Goal: Navigation & Orientation: Understand site structure

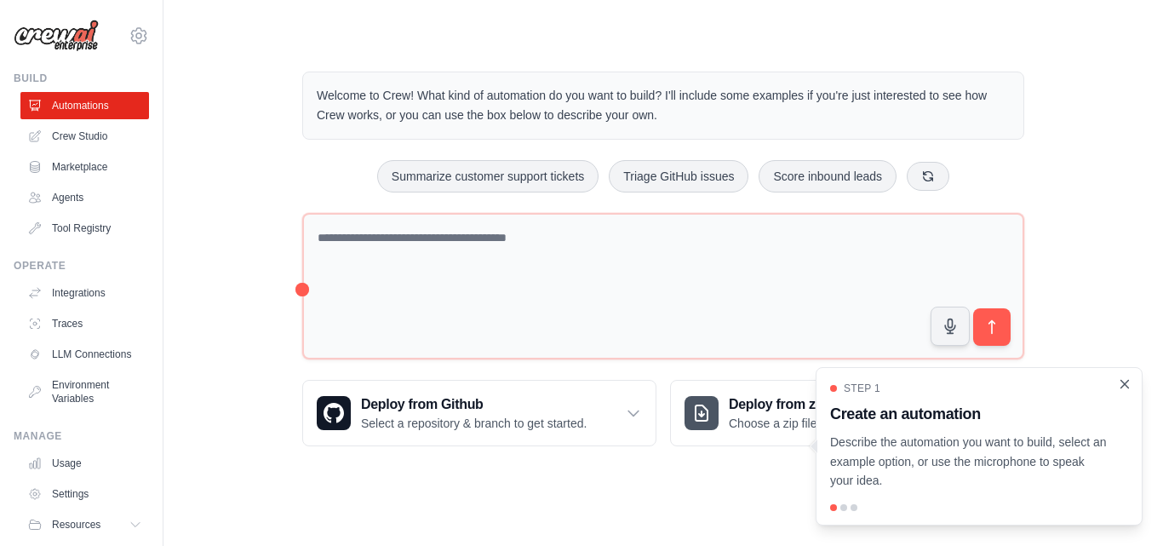
click at [1124, 378] on icon "Close walkthrough" at bounding box center [1124, 383] width 15 height 15
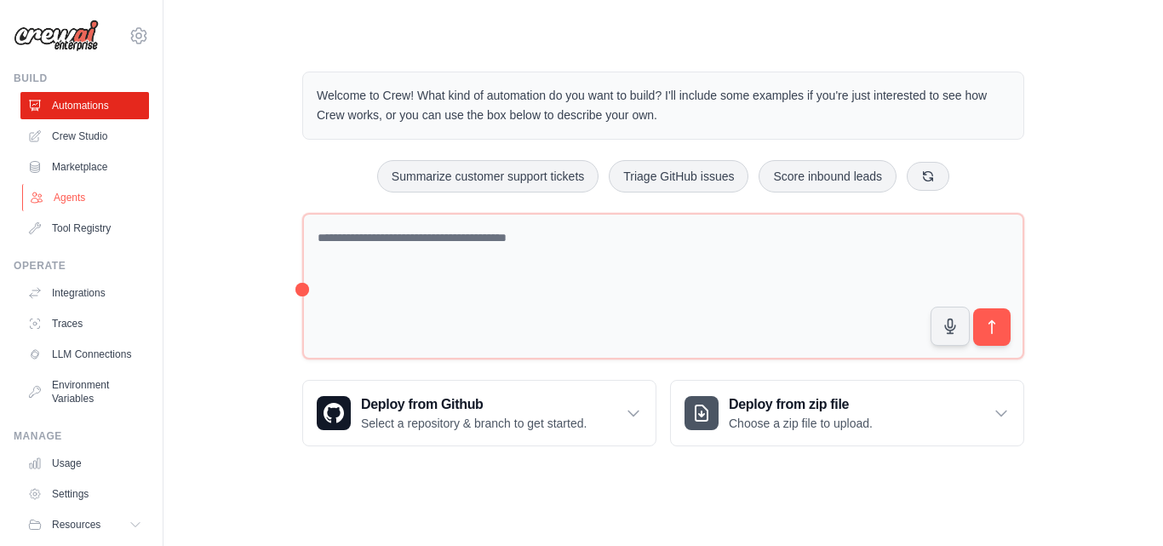
click at [78, 191] on link "Agents" at bounding box center [86, 197] width 129 height 27
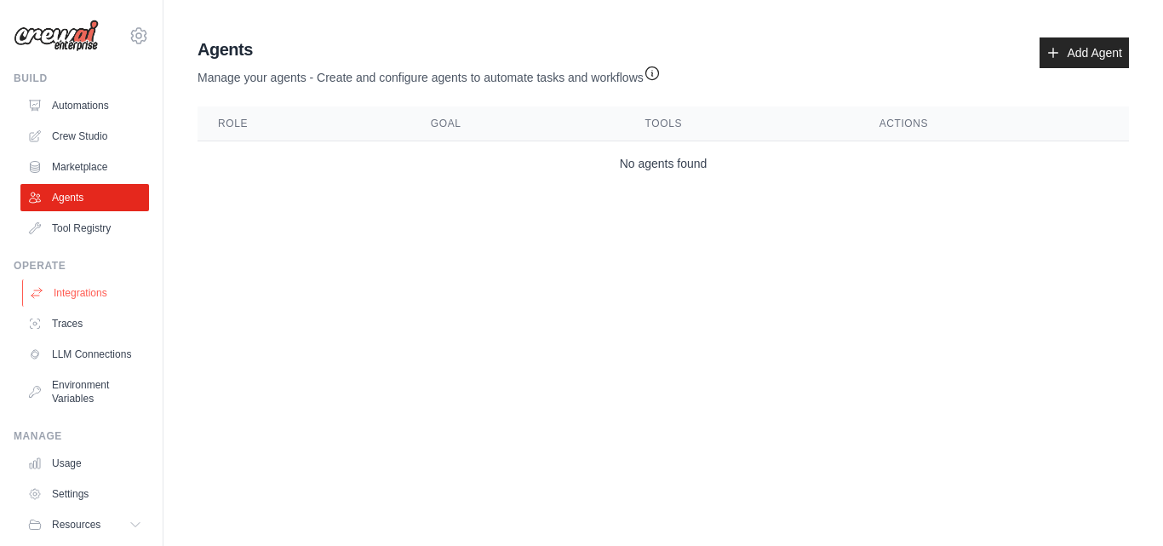
click at [52, 288] on link "Integrations" at bounding box center [86, 292] width 129 height 27
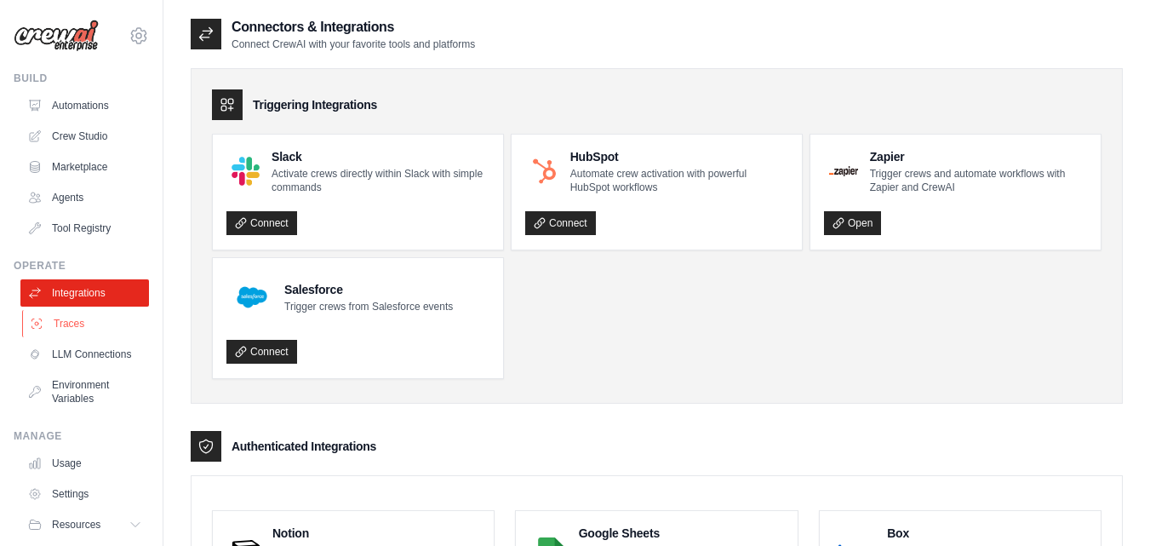
click at [49, 332] on link "Traces" at bounding box center [86, 323] width 129 height 27
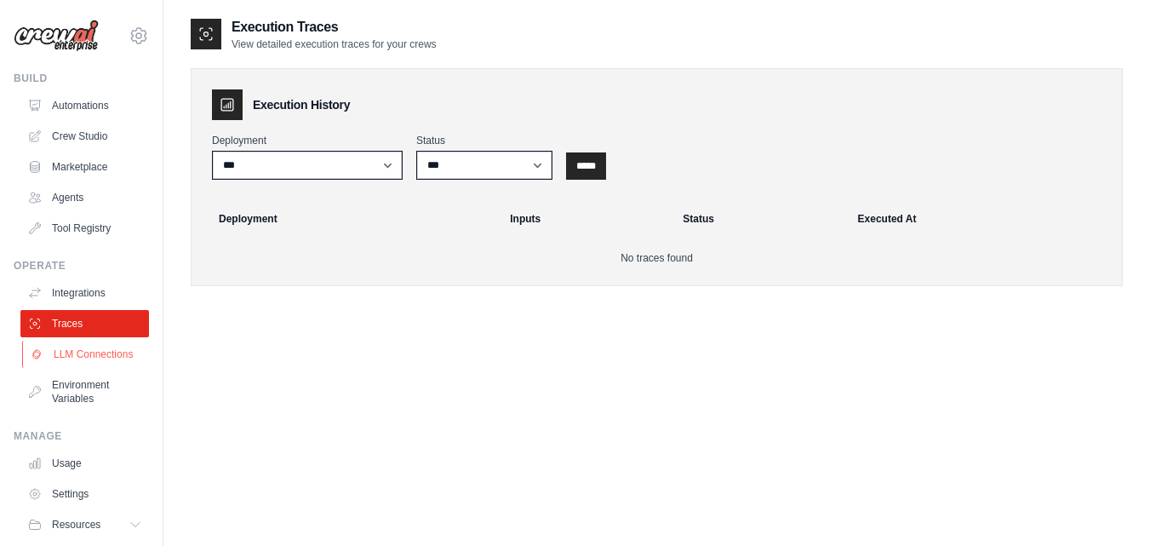
click at [49, 355] on link "LLM Connections" at bounding box center [86, 354] width 129 height 27
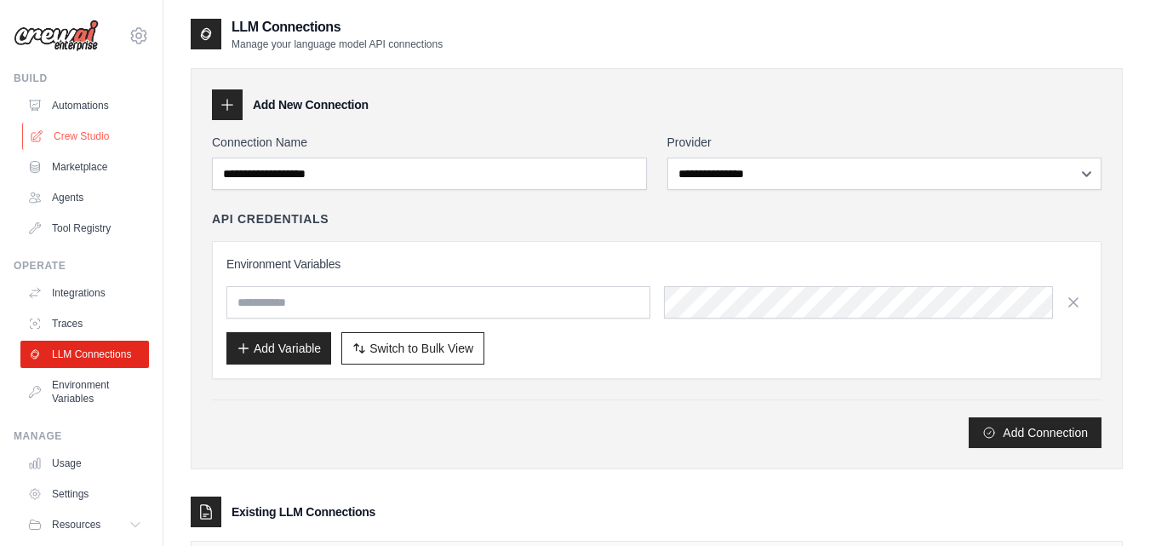
click at [85, 141] on link "Crew Studio" at bounding box center [86, 136] width 129 height 27
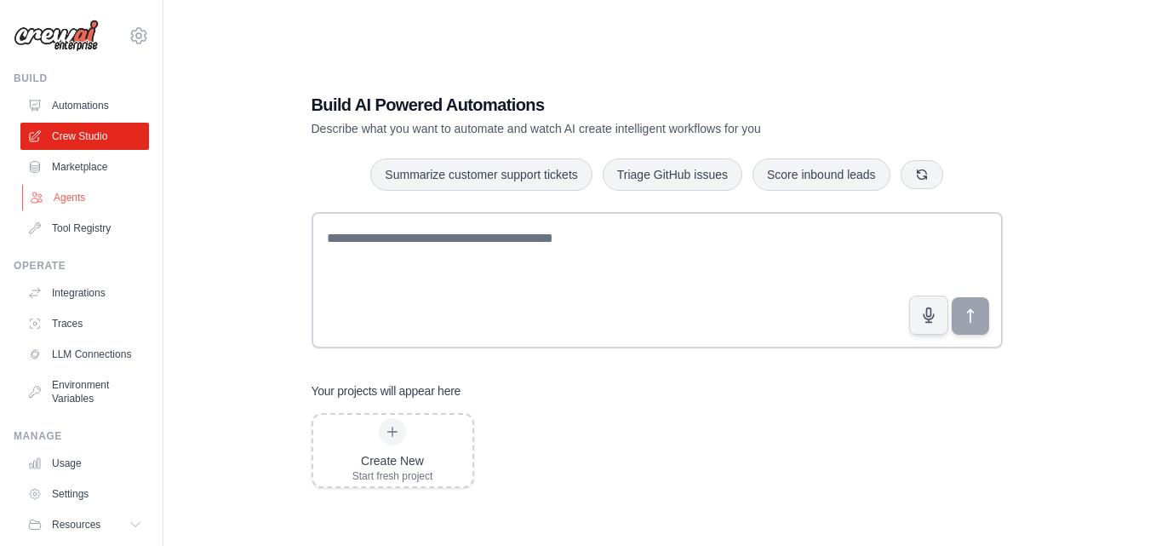
click at [84, 185] on link "Agents" at bounding box center [86, 197] width 129 height 27
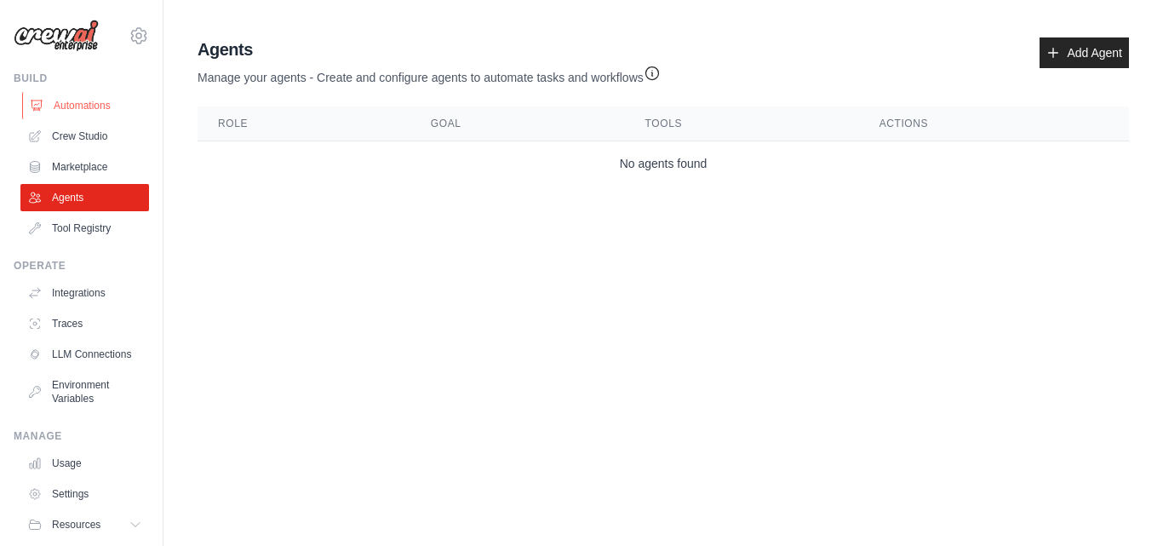
click at [88, 103] on link "Automations" at bounding box center [86, 105] width 129 height 27
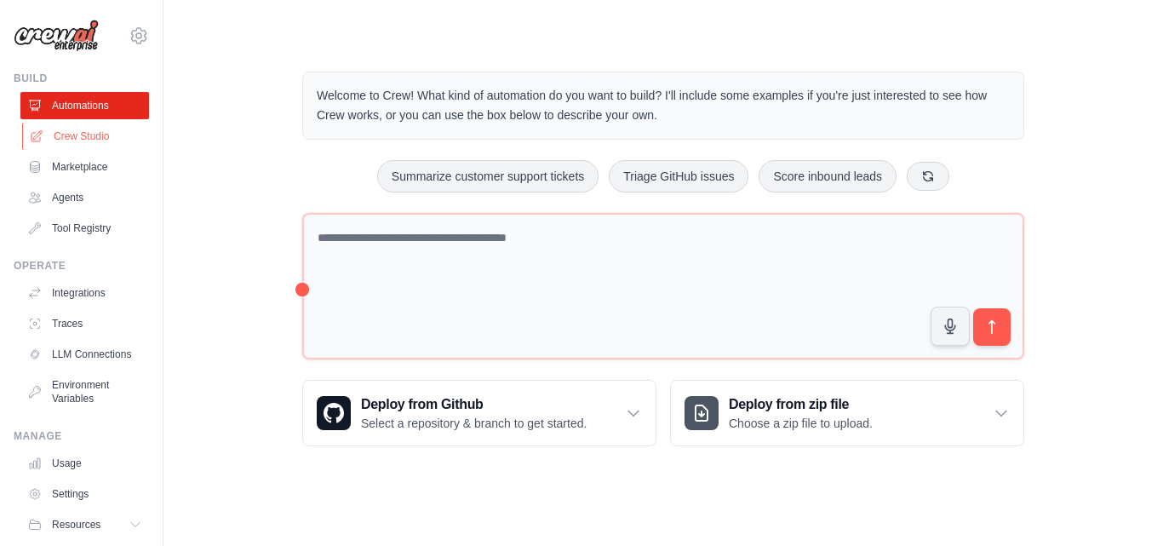
click at [86, 142] on link "Crew Studio" at bounding box center [86, 136] width 129 height 27
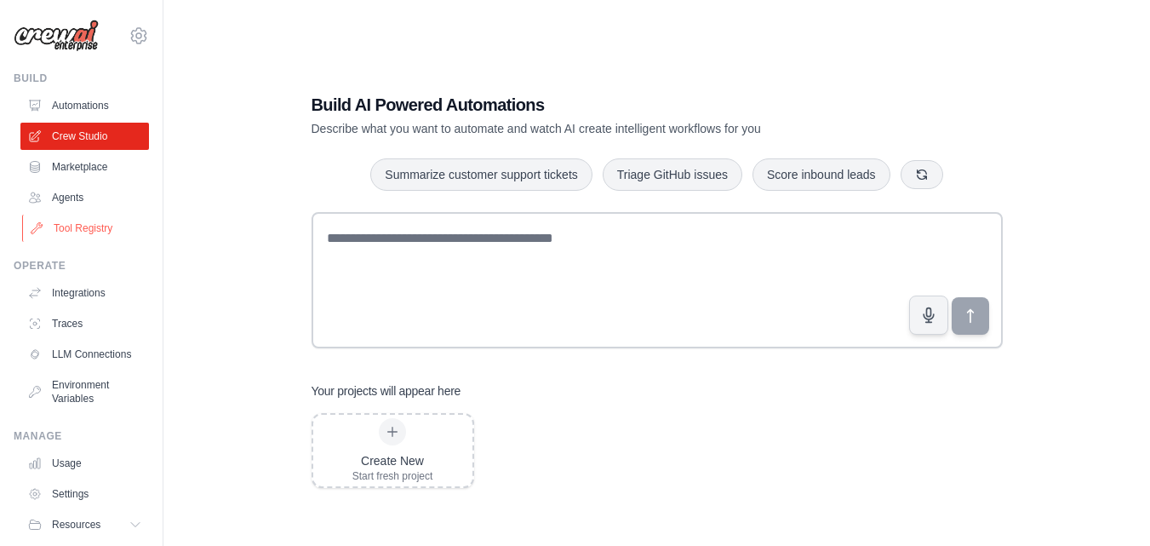
click at [82, 220] on link "Tool Registry" at bounding box center [86, 228] width 129 height 27
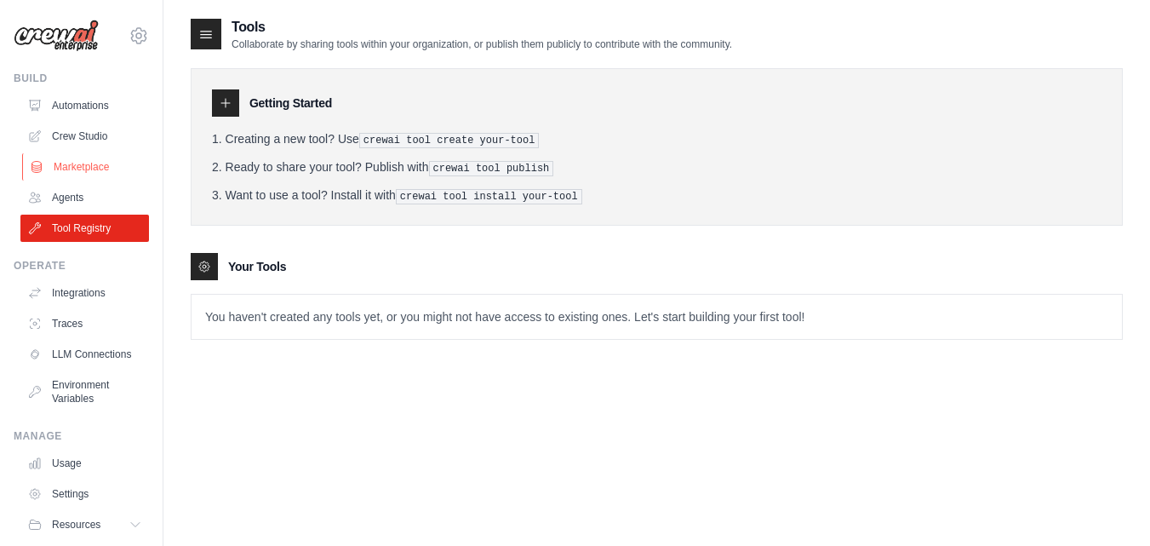
click at [88, 163] on link "Marketplace" at bounding box center [86, 166] width 129 height 27
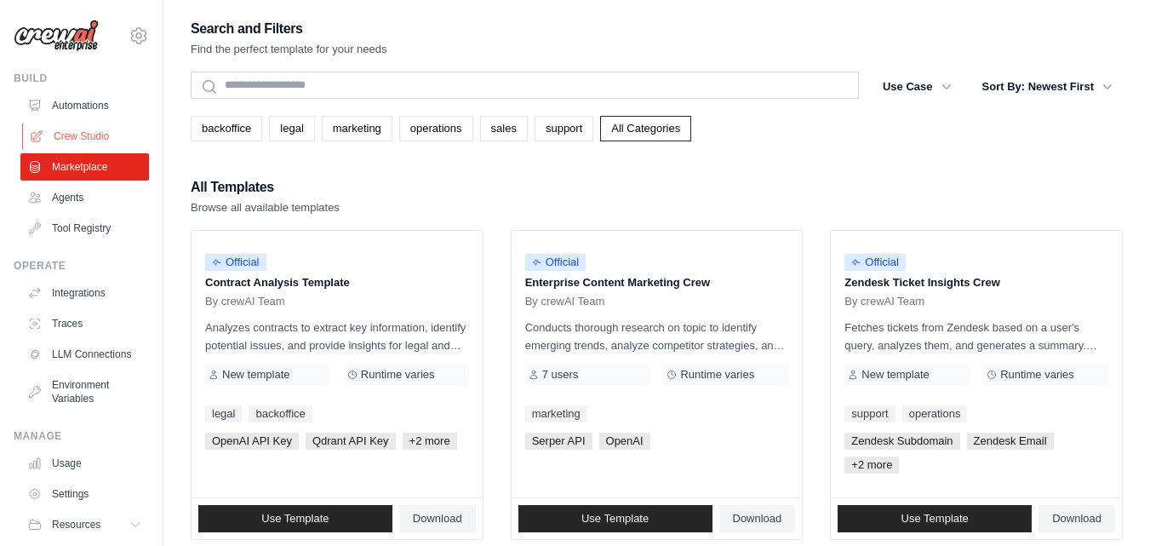
click at [88, 134] on link "Crew Studio" at bounding box center [86, 136] width 129 height 27
